Goal: Download file/media

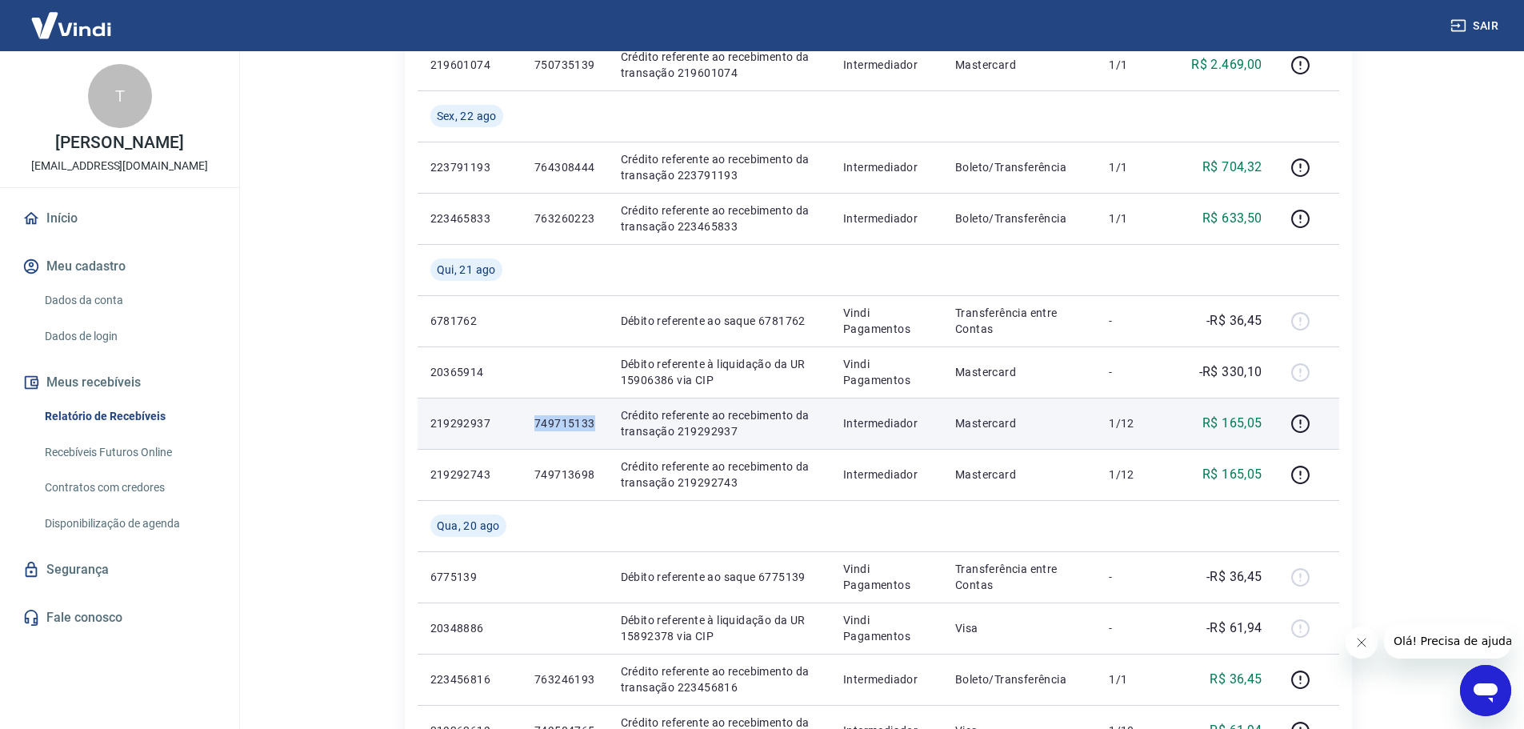
click at [535, 430] on p "749715133" at bounding box center [564, 423] width 61 height 16
drag, startPoint x: 554, startPoint y: 425, endPoint x: 592, endPoint y: 425, distance: 37.6
click at [592, 425] on p "749715133" at bounding box center [564, 423] width 61 height 16
click at [1302, 424] on icon "button" at bounding box center [1300, 424] width 20 height 20
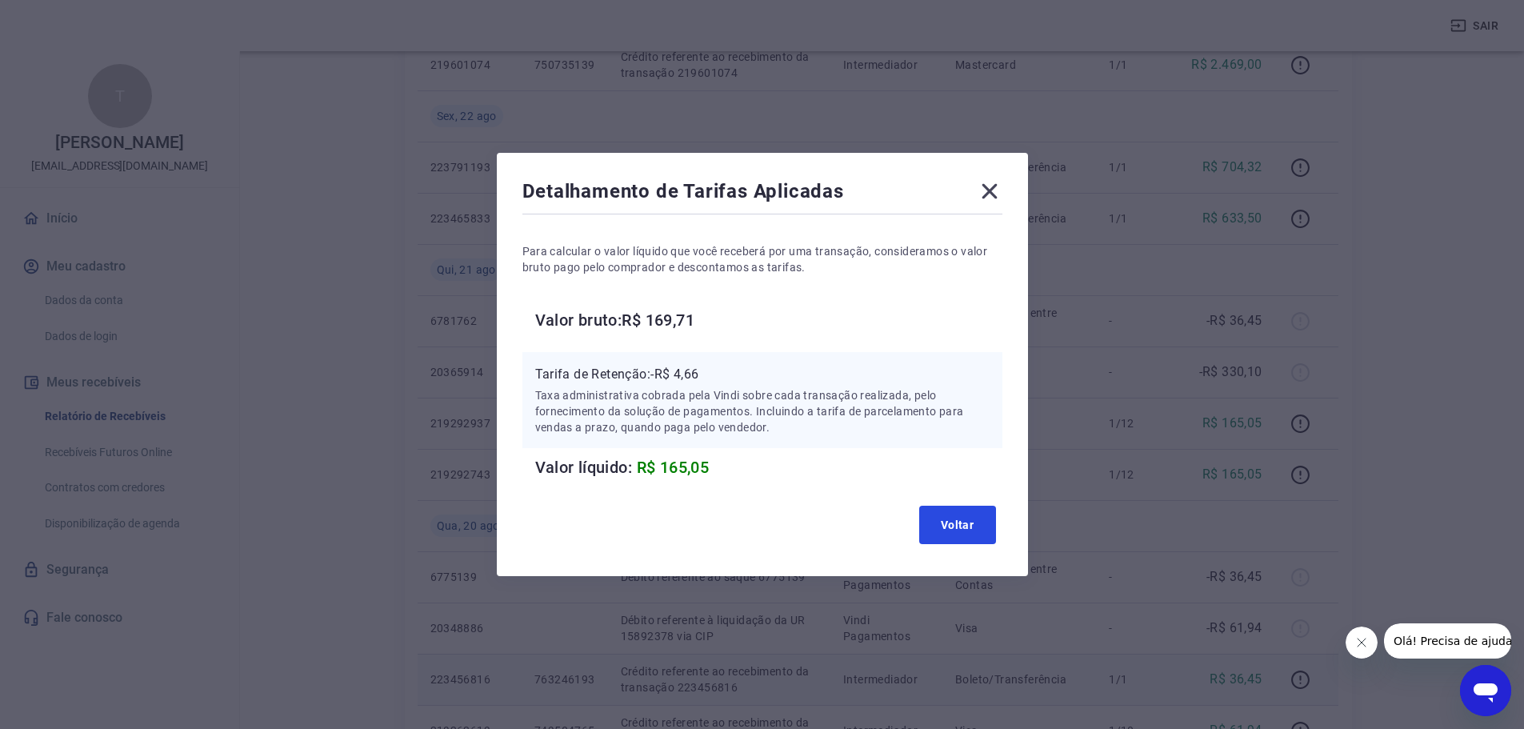
drag, startPoint x: 949, startPoint y: 520, endPoint x: 969, endPoint y: 674, distance: 154.9
click at [948, 525] on button "Voltar" at bounding box center [957, 525] width 77 height 38
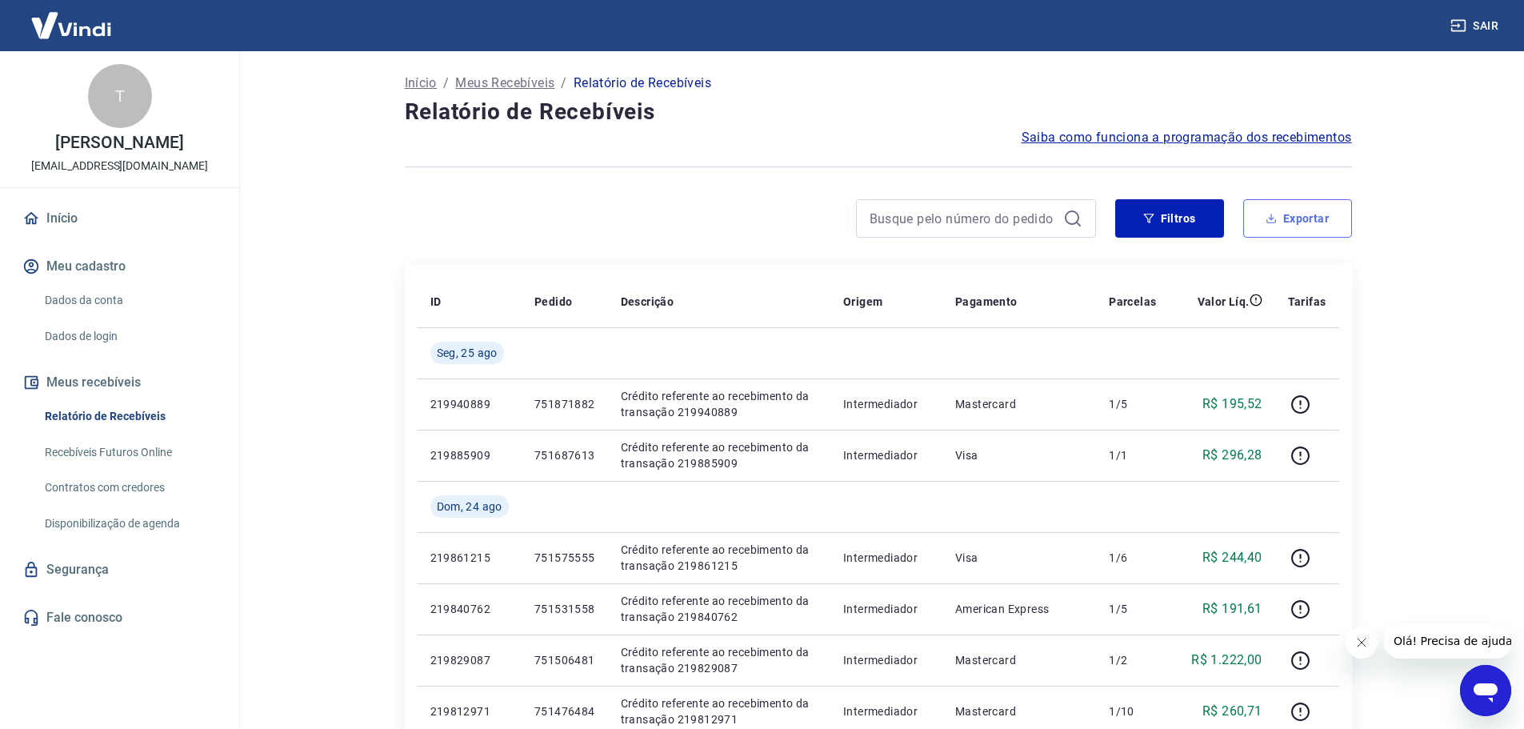
click at [1264, 216] on button "Exportar" at bounding box center [1297, 218] width 109 height 38
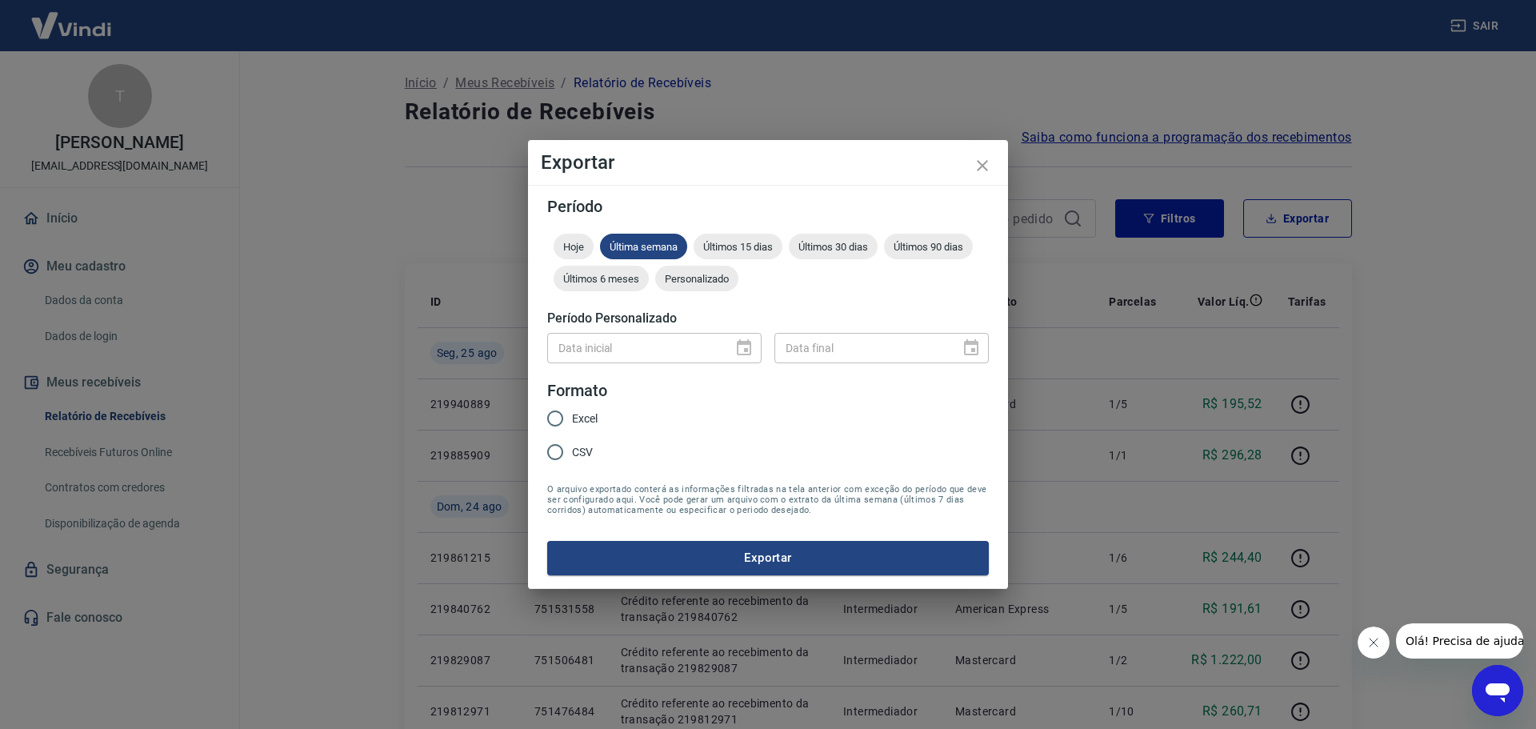
drag, startPoint x: 750, startPoint y: 344, endPoint x: 746, endPoint y: 374, distance: 30.7
click at [749, 344] on div "Data inicial" at bounding box center [654, 348] width 214 height 30
click at [704, 285] on div "Personalizado" at bounding box center [696, 279] width 83 height 26
click at [744, 352] on icon "Choose date" at bounding box center [743, 347] width 19 height 19
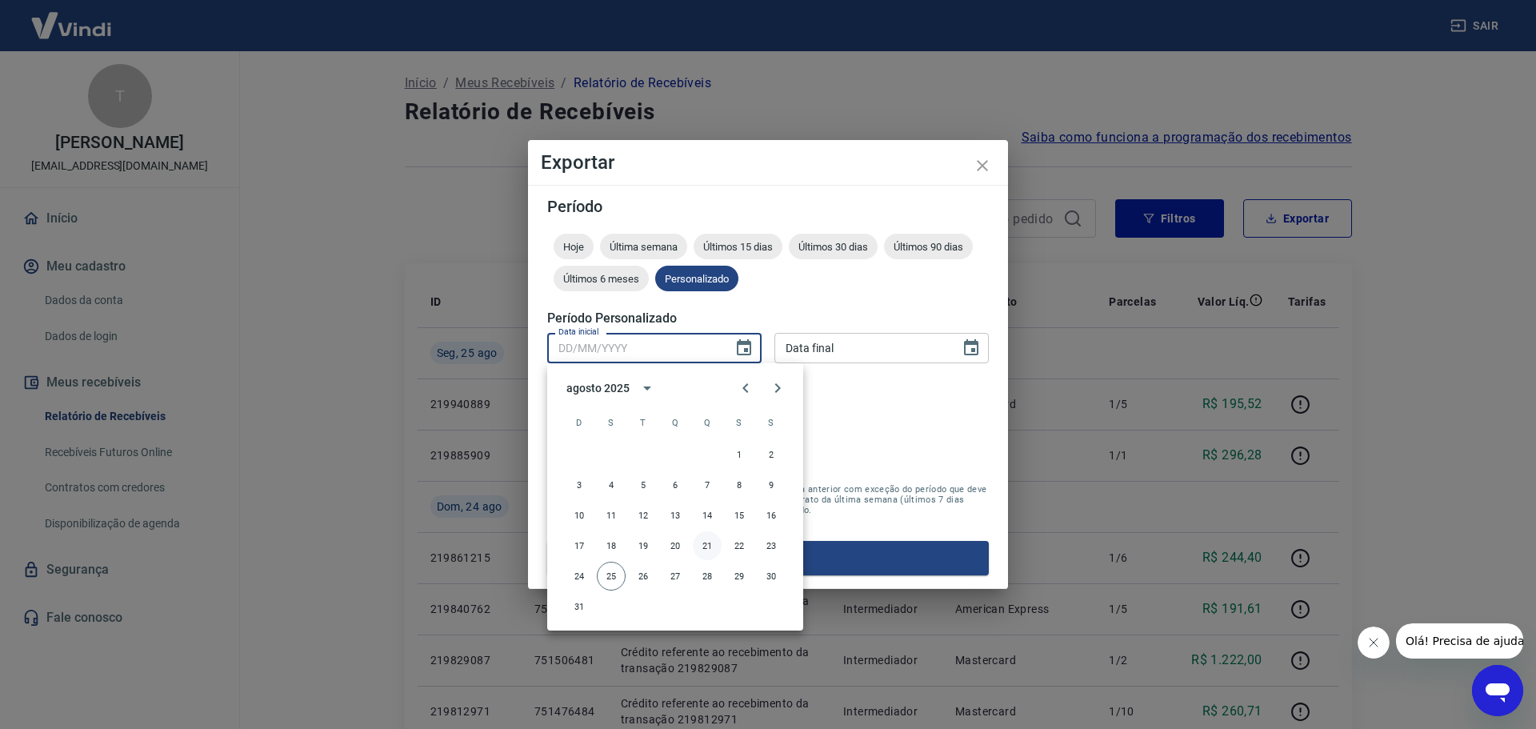
click at [702, 545] on button "21" at bounding box center [707, 545] width 29 height 29
type input "[DATE]"
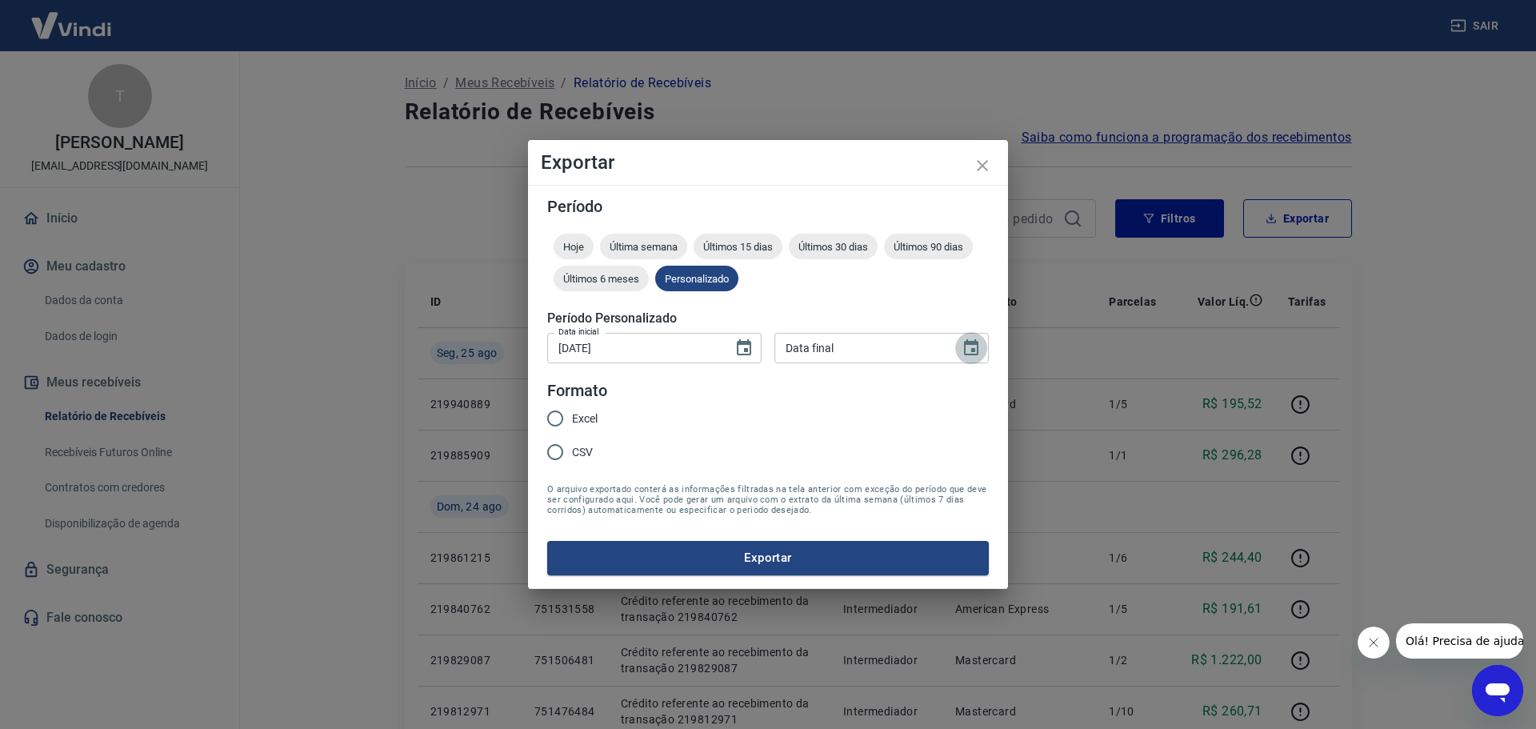
click at [980, 344] on icon "Choose date" at bounding box center [970, 347] width 19 height 19
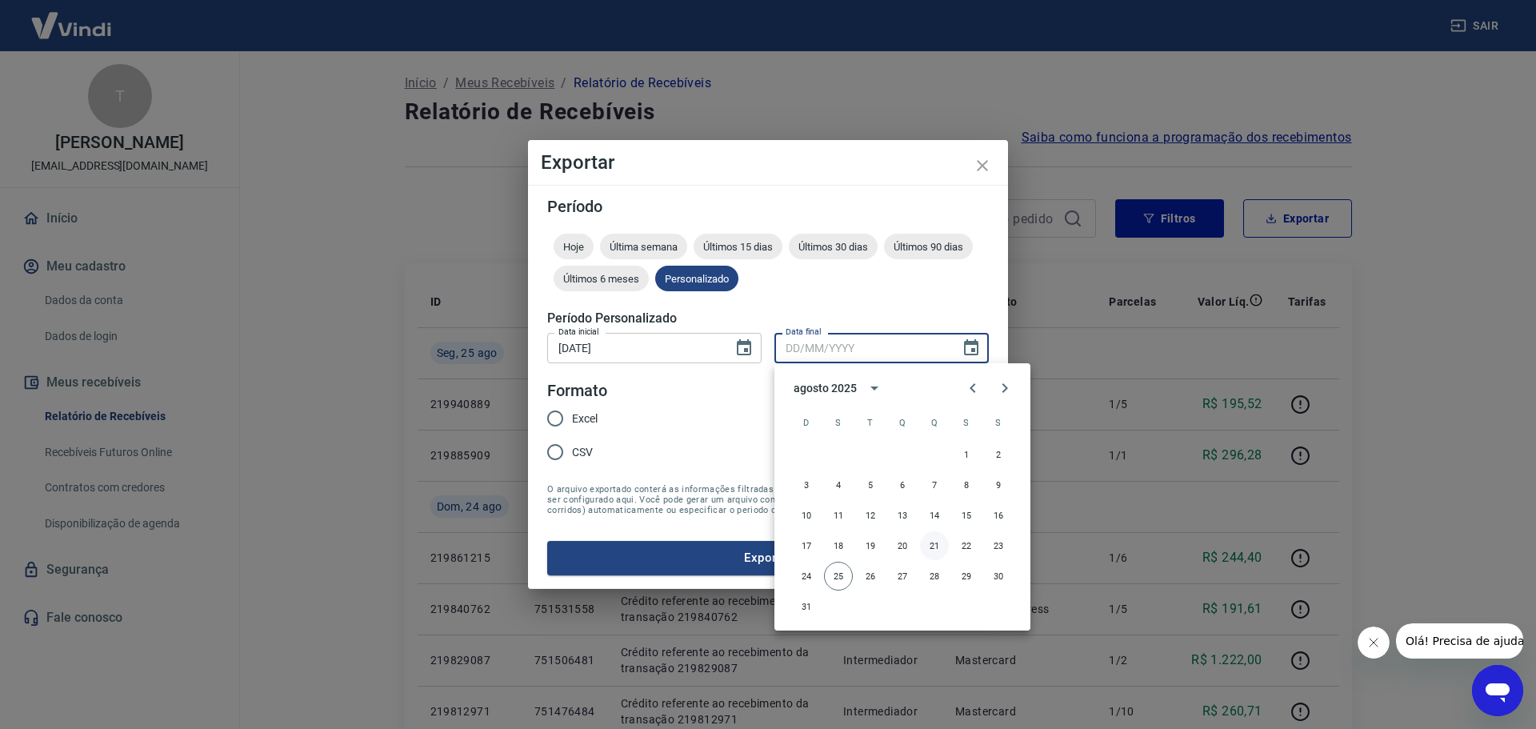
click at [936, 545] on button "21" at bounding box center [934, 545] width 29 height 29
type input "[DATE]"
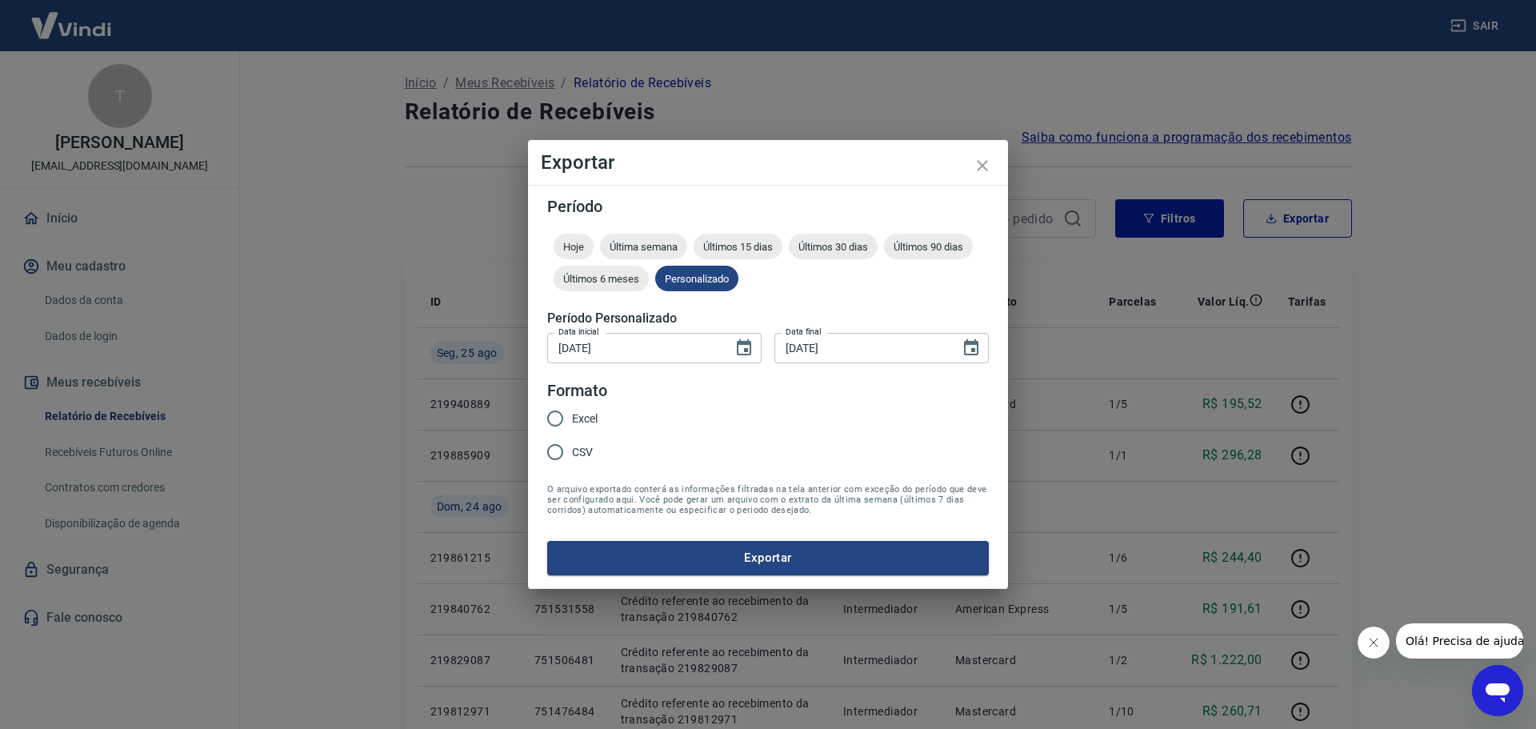
click at [554, 423] on input "Excel" at bounding box center [555, 419] width 34 height 34
radio input "true"
click at [602, 576] on div "Período Hoje Última semana Últimos 15 dias Últimos 30 dias Últimos 90 dias Últi…" at bounding box center [768, 386] width 480 height 403
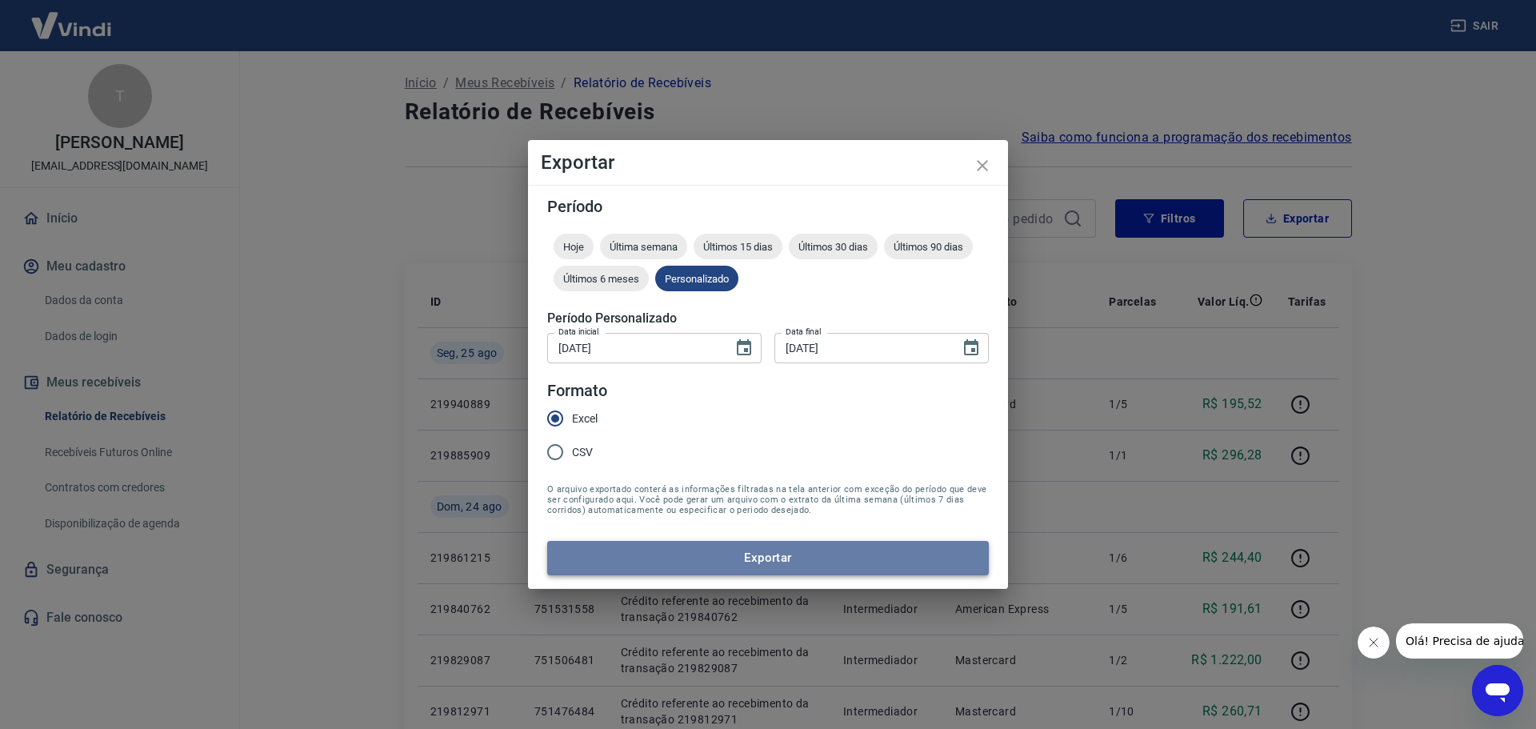
drag, startPoint x: 602, startPoint y: 564, endPoint x: 572, endPoint y: 421, distance: 146.2
click at [601, 564] on button "Exportar" at bounding box center [768, 558] width 442 height 34
